Goal: Communication & Community: Answer question/provide support

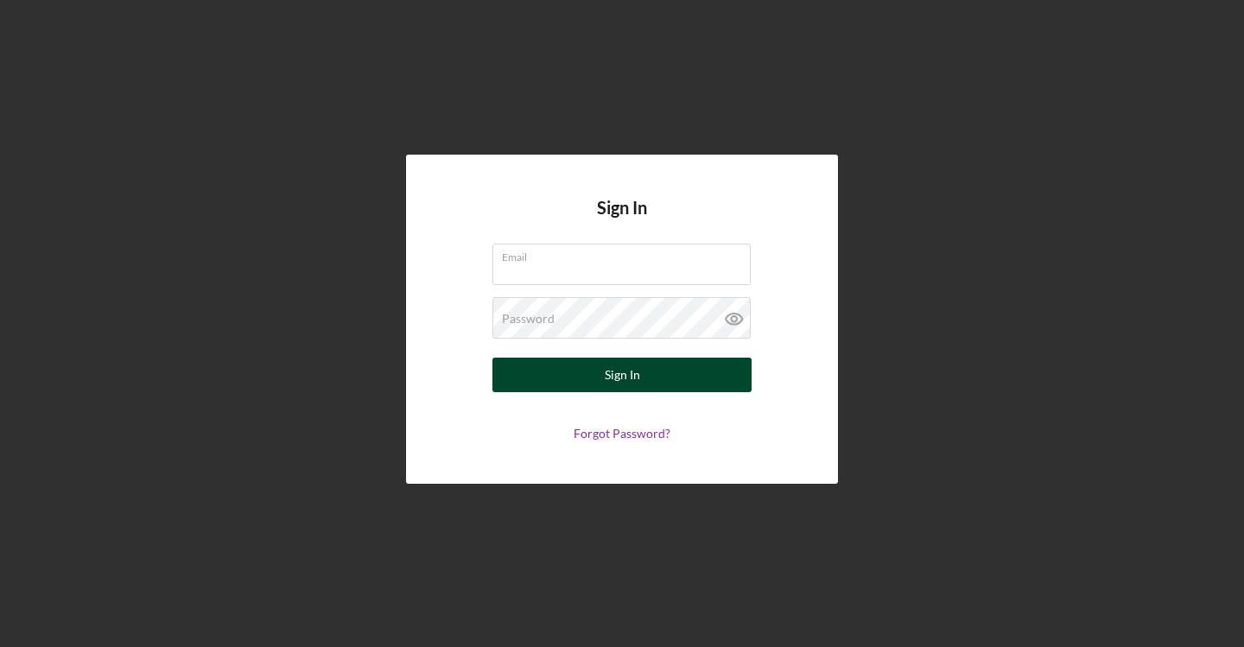
type input "[EMAIL_ADDRESS][DOMAIN_NAME]"
click at [620, 379] on div "Sign In" at bounding box center [622, 375] width 35 height 35
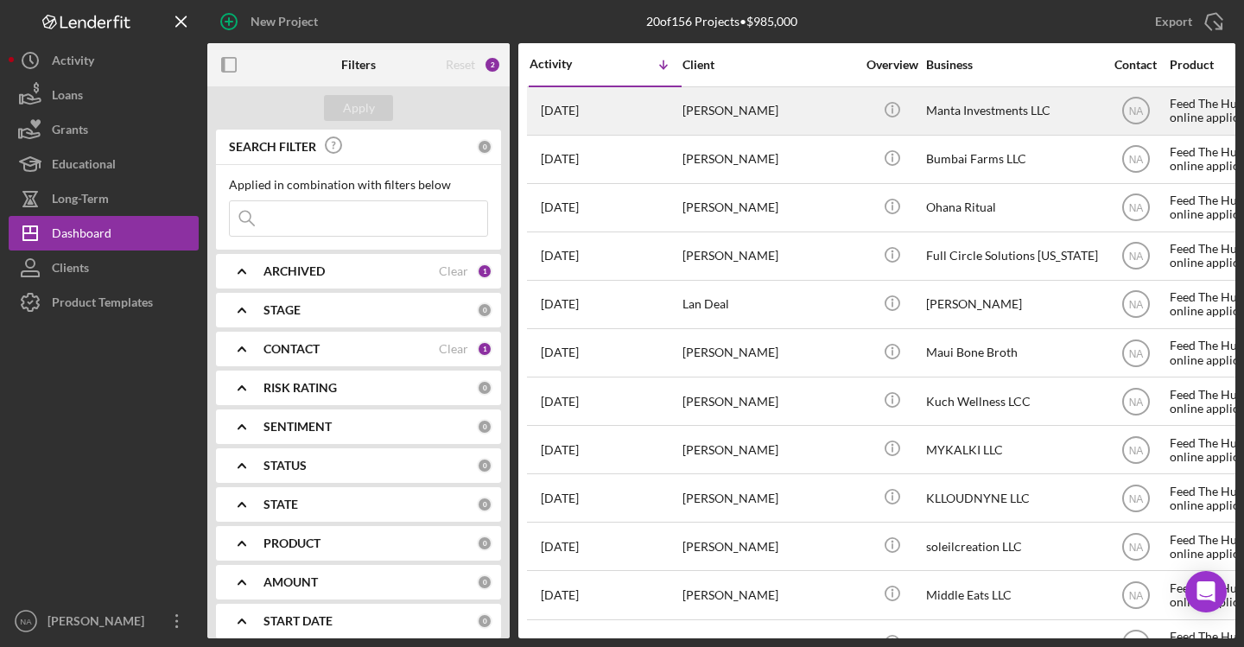
click at [840, 102] on div "[PERSON_NAME]" at bounding box center [769, 111] width 173 height 46
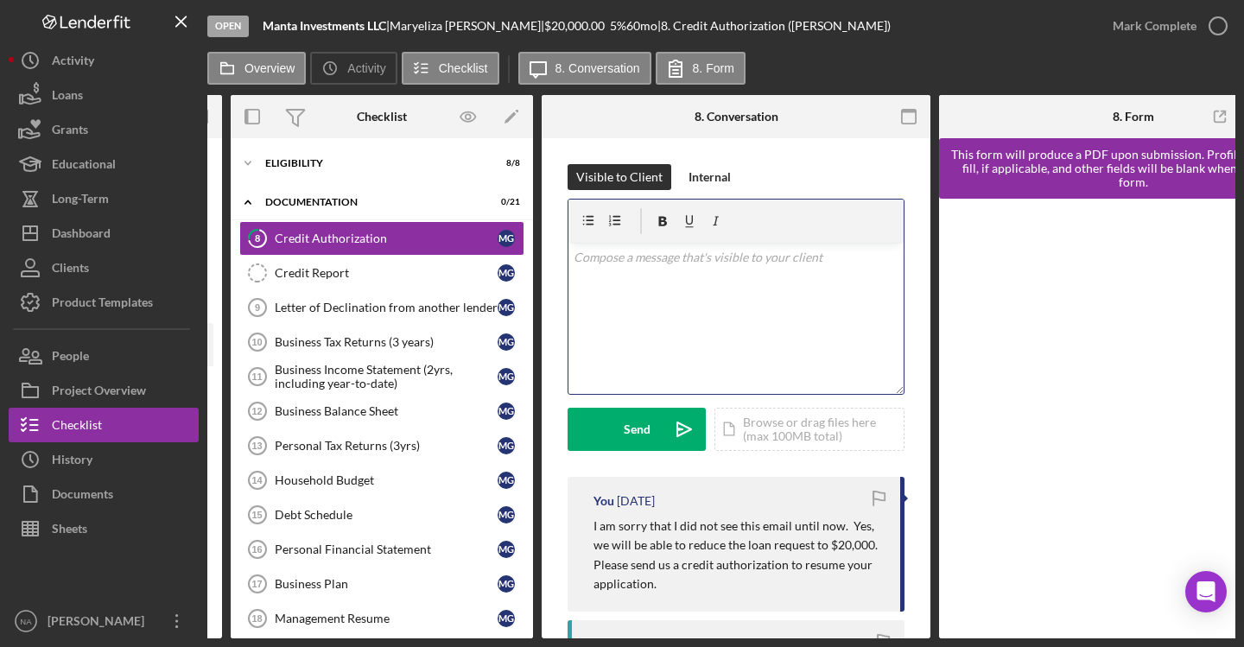
click at [661, 265] on p at bounding box center [737, 257] width 326 height 19
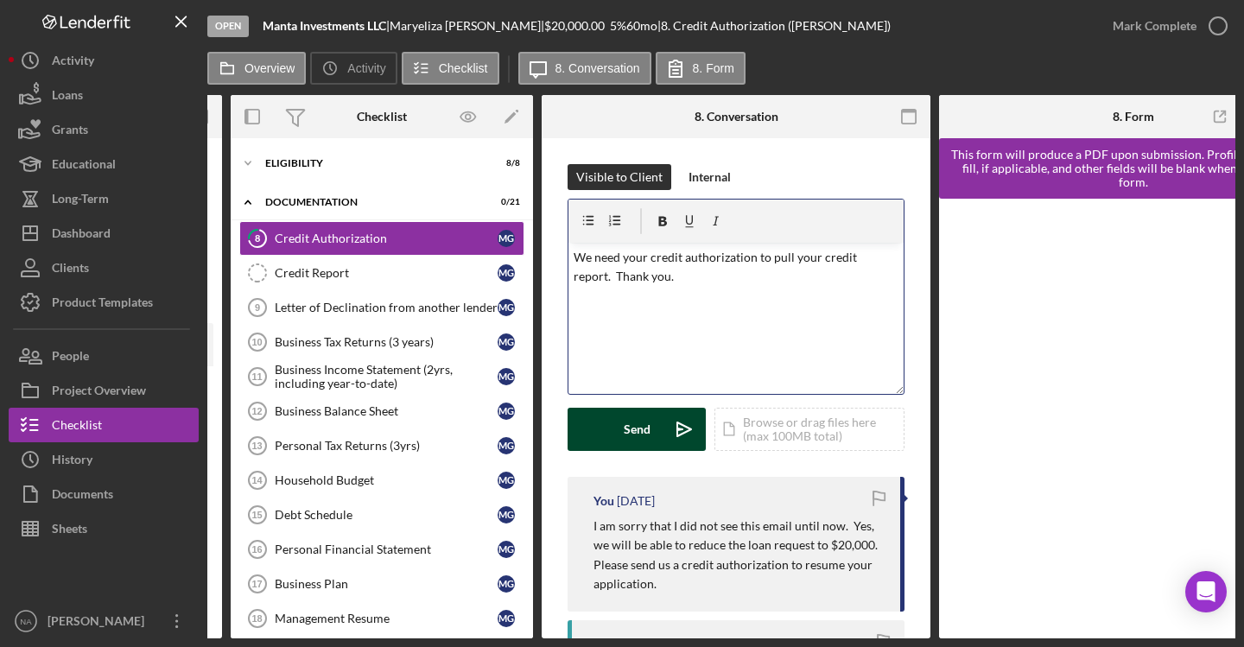
click at [638, 426] on div "Send" at bounding box center [637, 429] width 27 height 43
